Goal: Information Seeking & Learning: Learn about a topic

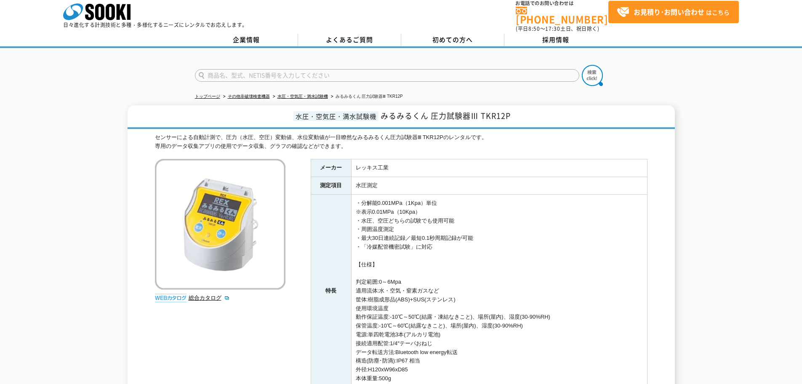
scroll to position [6, 0]
click at [495, 69] on input "text" at bounding box center [387, 75] width 384 height 13
click at [300, 83] on div "DPG100" at bounding box center [274, 88] width 159 height 11
type input "DPG100"
click at [599, 69] on img at bounding box center [592, 75] width 21 height 21
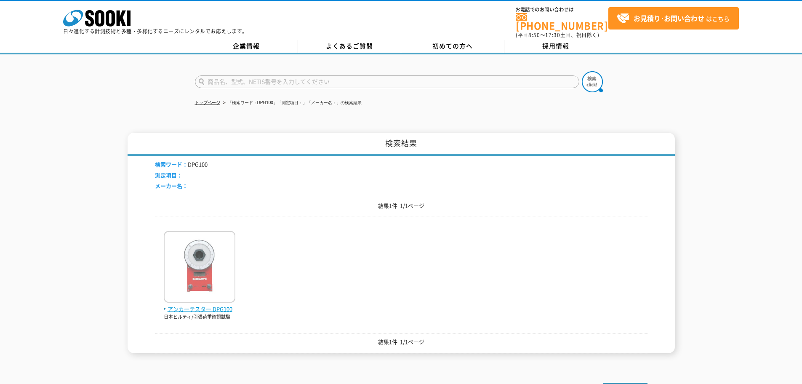
click at [186, 304] on span "アンカーテスター DPG100" at bounding box center [200, 308] width 72 height 9
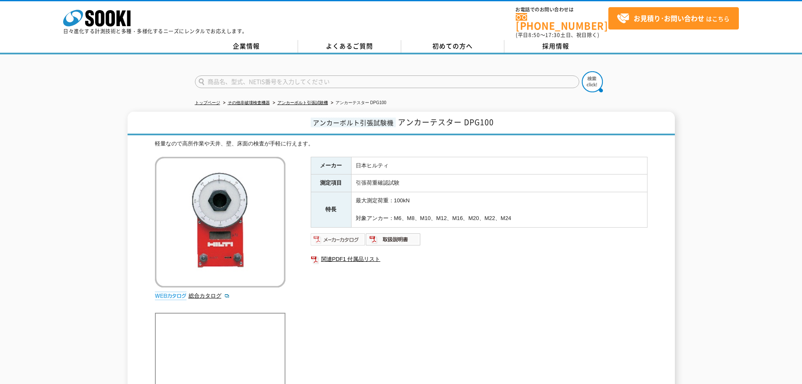
click at [327, 232] on img at bounding box center [338, 238] width 55 height 13
click at [227, 80] on input "text" at bounding box center [387, 81] width 384 height 13
type input "200JP"
click at [582, 71] on button at bounding box center [592, 81] width 21 height 21
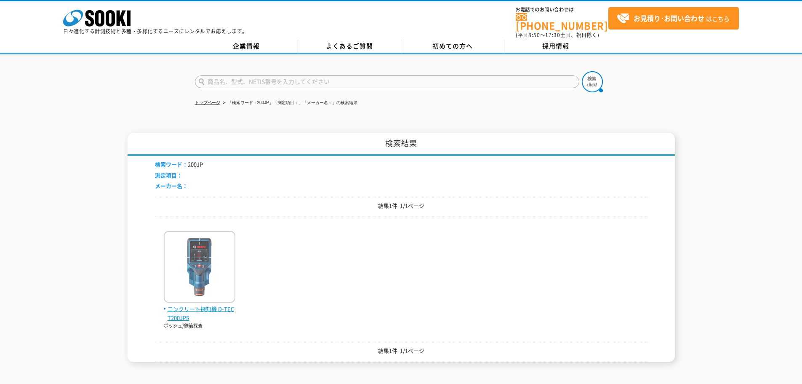
click at [196, 304] on span "コンクリート探知機 D-TECT200JPS" at bounding box center [200, 313] width 72 height 18
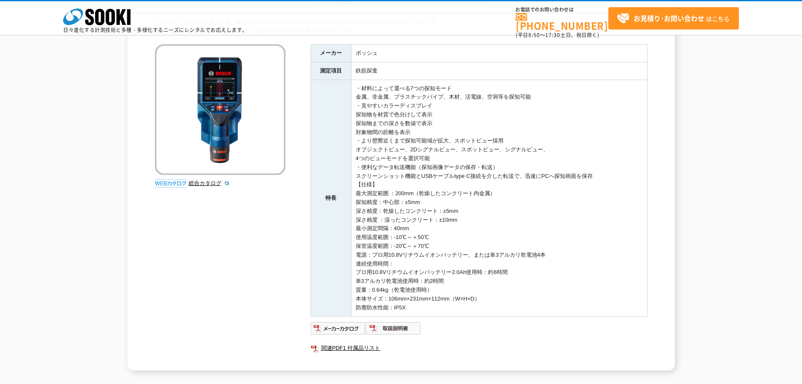
scroll to position [85, 0]
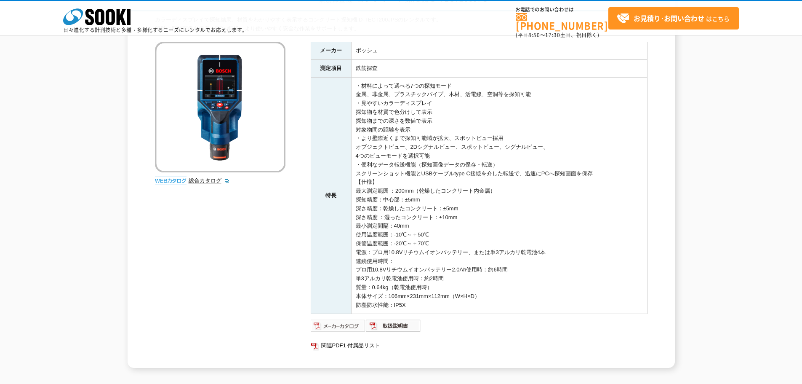
click at [342, 328] on img at bounding box center [338, 325] width 55 height 13
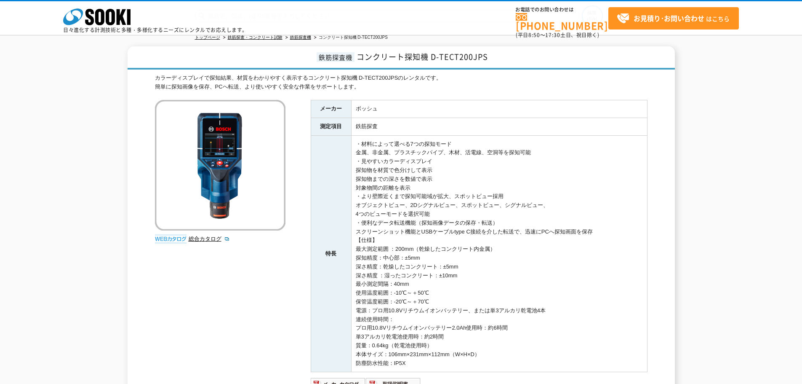
scroll to position [0, 0]
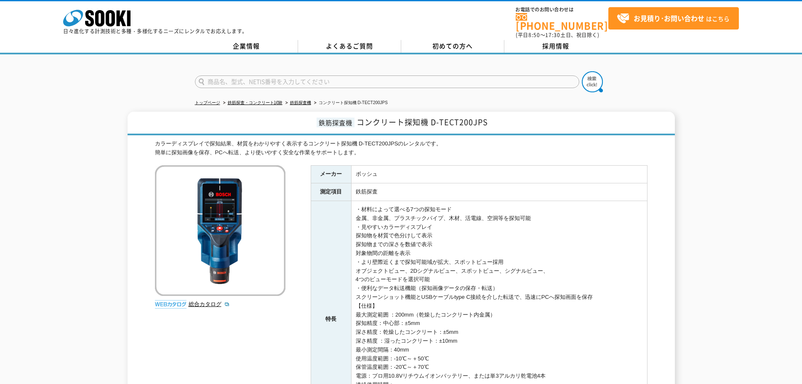
click at [445, 77] on input "text" at bounding box center [387, 81] width 384 height 13
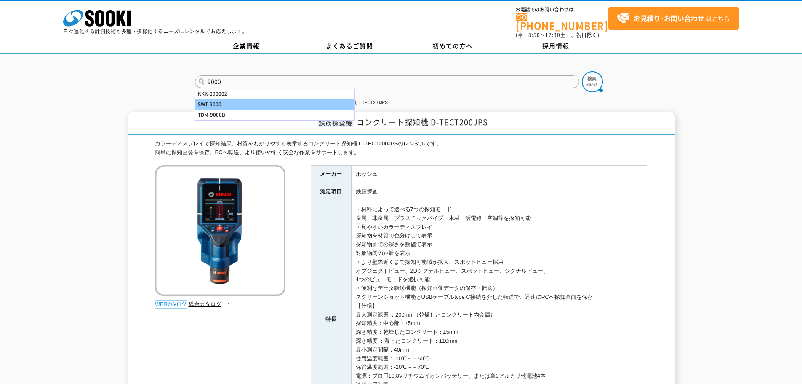
click at [273, 100] on div "SWT-9000" at bounding box center [274, 104] width 159 height 11
type input "SWT-9000"
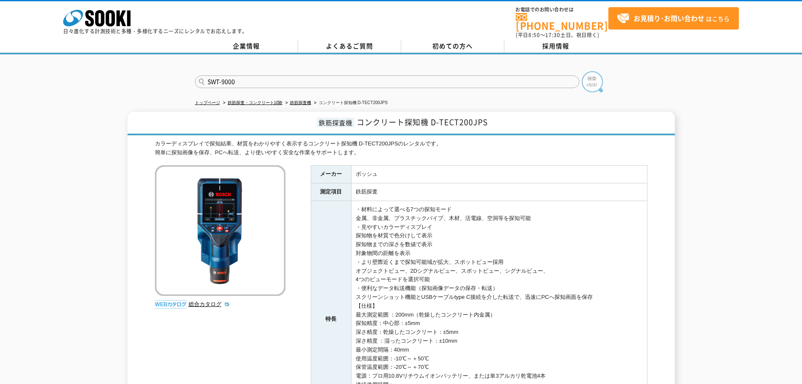
click at [586, 83] on img at bounding box center [592, 81] width 21 height 21
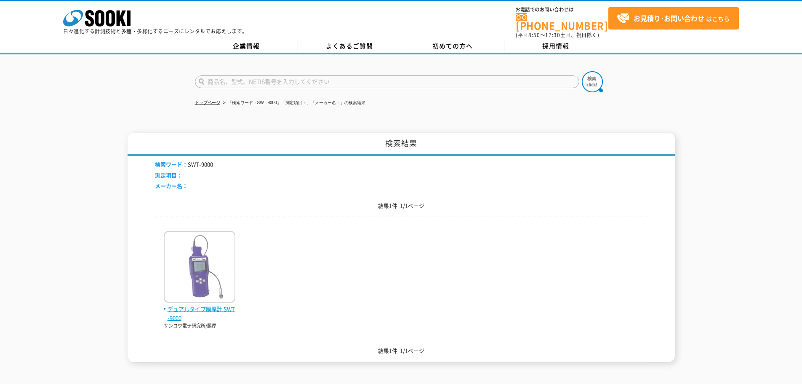
click at [219, 304] on span "デュアルタイプ膜厚計 SWT-9000" at bounding box center [200, 313] width 72 height 18
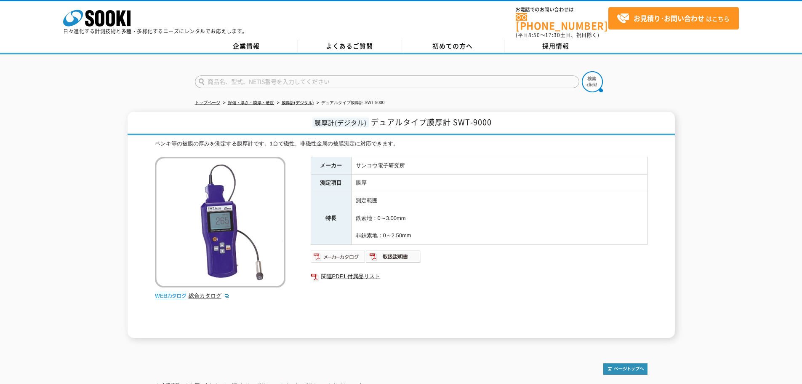
click at [332, 250] on img at bounding box center [338, 256] width 55 height 13
click at [270, 80] on input "text" at bounding box center [387, 81] width 384 height 13
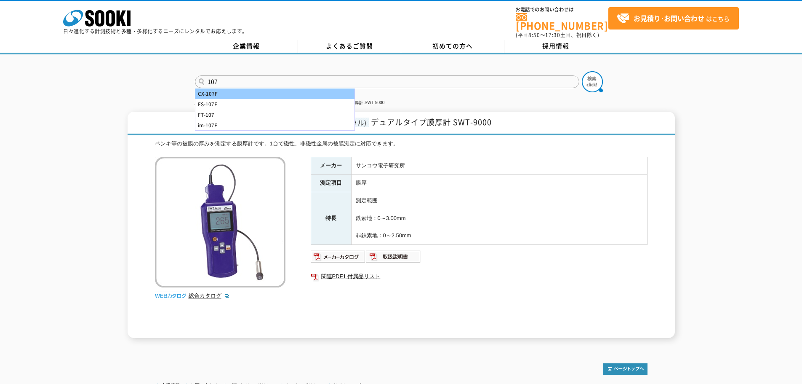
click at [246, 88] on div "CX-107F" at bounding box center [274, 93] width 159 height 11
type input "CX-107F"
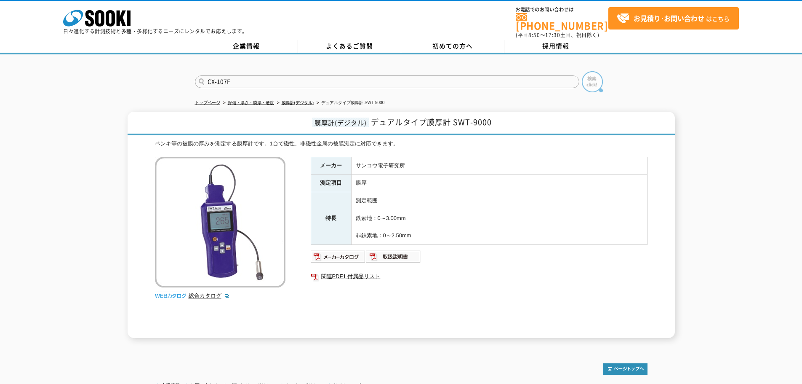
click at [592, 81] on img at bounding box center [592, 81] width 21 height 21
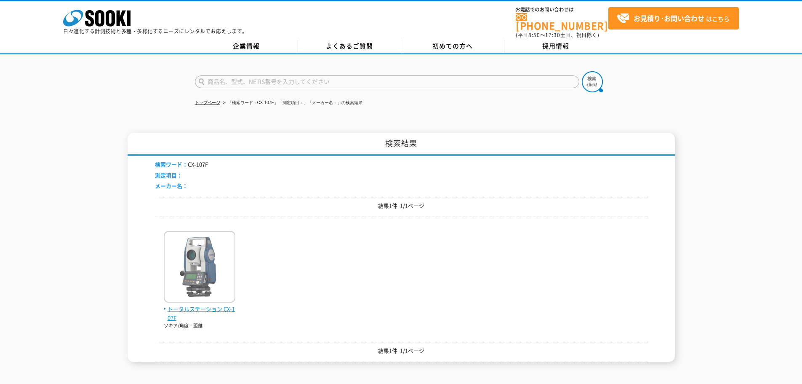
click at [173, 306] on span "トータルステーション CX-107F" at bounding box center [200, 313] width 72 height 18
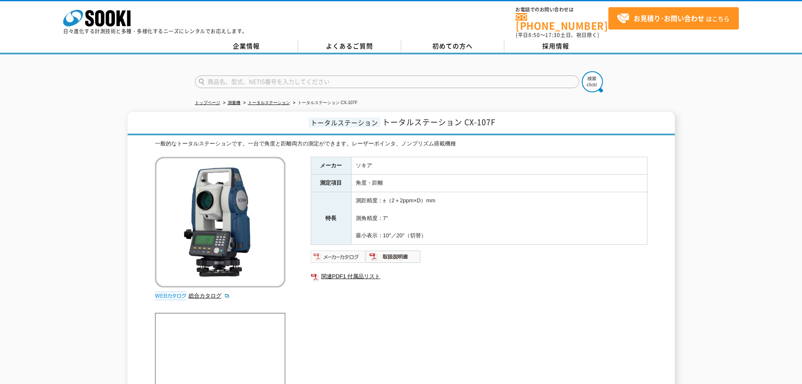
click at [338, 250] on img at bounding box center [338, 256] width 55 height 13
